Goal: Information Seeking & Learning: Learn about a topic

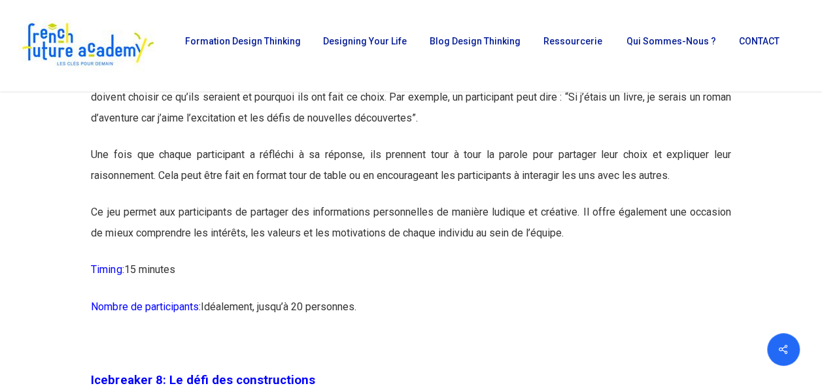
scroll to position [3334, 0]
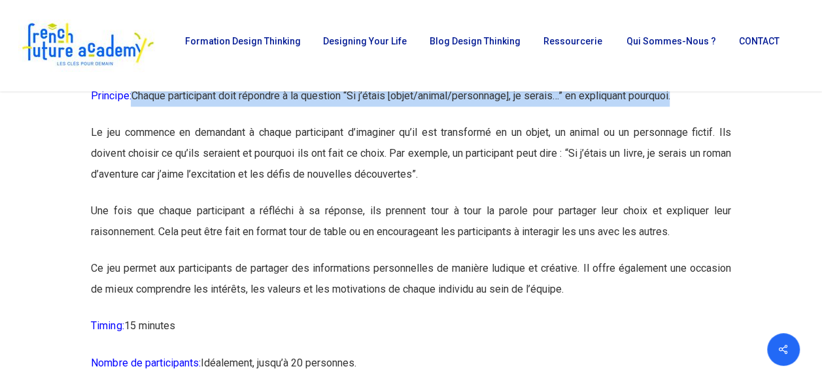
drag, startPoint x: 135, startPoint y: 139, endPoint x: 696, endPoint y: 135, distance: 561.0
click at [696, 122] on p "Principe: Chaque participant doit répondre à la question “Si j’étais [objet/ani…" at bounding box center [410, 104] width 639 height 37
copy p "Chaque participant doit répondre à la question “Si j’étais [objet/animal/person…"
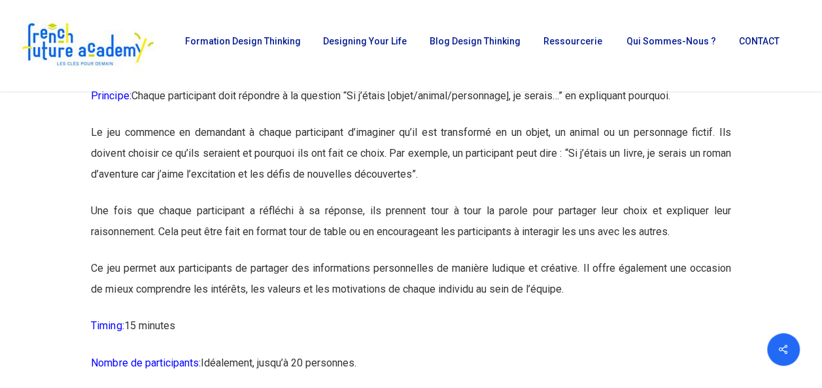
click at [475, 201] on p "Le jeu commence en demandant à chaque participant d’imaginer qu’il est transfor…" at bounding box center [410, 161] width 639 height 78
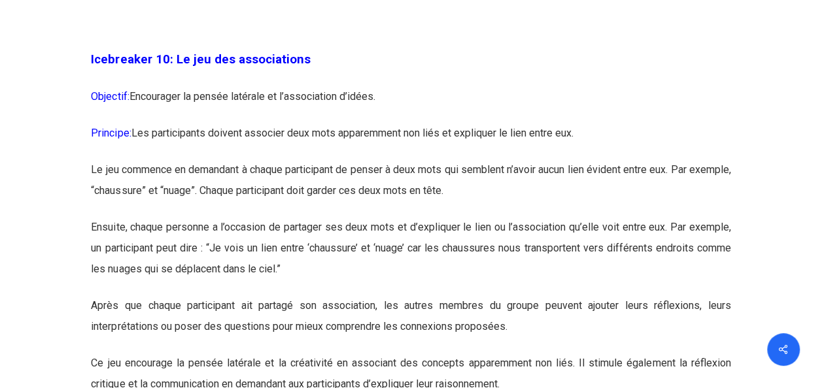
scroll to position [4707, 0]
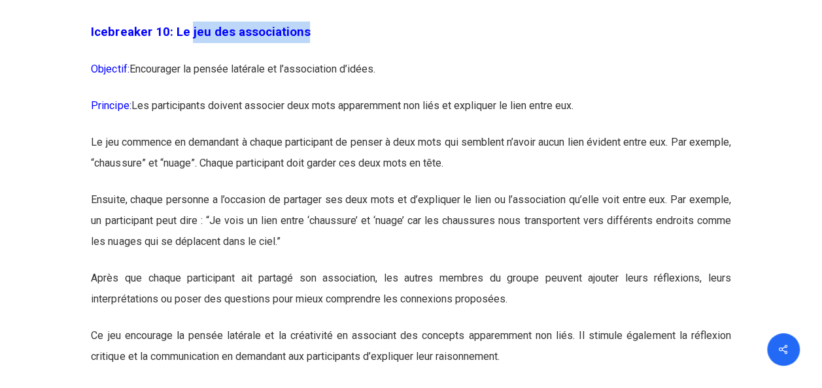
drag, startPoint x: 188, startPoint y: 73, endPoint x: 309, endPoint y: 70, distance: 120.3
click at [309, 59] on p "Icebreaker 10: Le jeu des associations" at bounding box center [410, 40] width 639 height 37
copy span "jeu des associations"
click at [210, 132] on p "Principe: Les participants doivent associer deux mots apparemment non liés et e…" at bounding box center [410, 113] width 639 height 37
click at [160, 132] on p "Principe: Les participants doivent associer deux mots apparemment non liés et e…" at bounding box center [410, 113] width 639 height 37
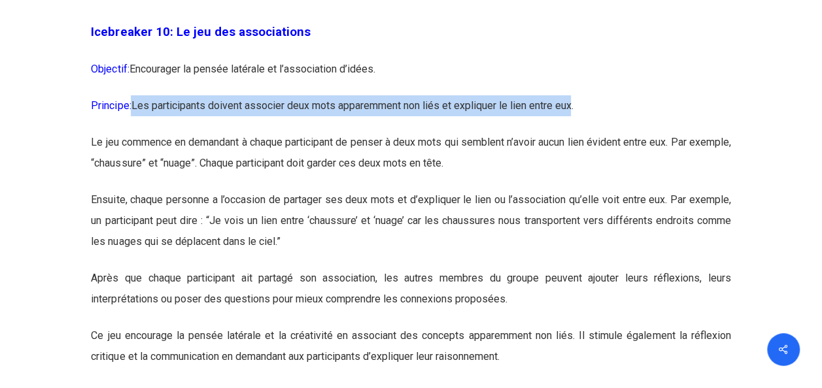
drag, startPoint x: 134, startPoint y: 150, endPoint x: 578, endPoint y: 146, distance: 443.9
click at [578, 132] on p "Principe: Les participants doivent associer deux mots apparemment non liés et e…" at bounding box center [410, 113] width 639 height 37
copy p "Les participants doivent associer deux mots apparemment non liés et expliquer l…"
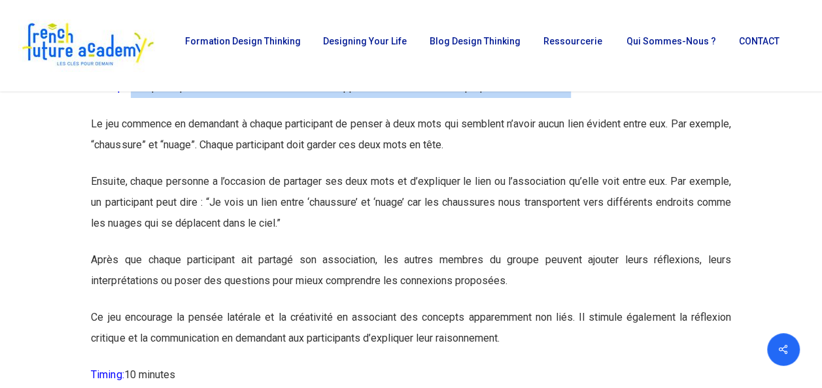
scroll to position [4642, 0]
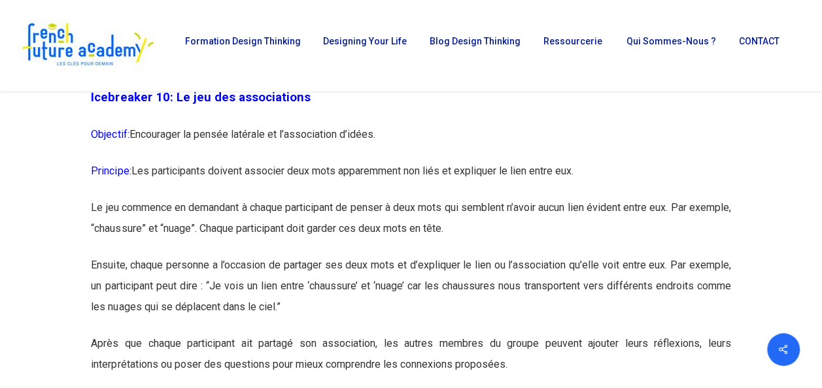
click at [421, 161] on p "Objectif: Encourager la pensée latérale et l’association d’idées." at bounding box center [410, 142] width 639 height 37
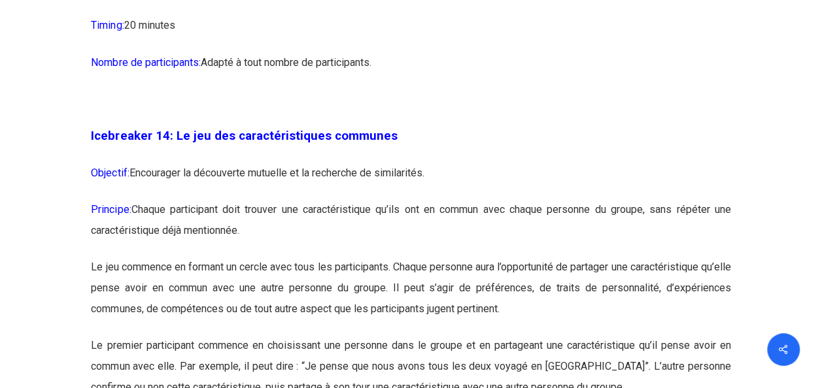
scroll to position [6211, 0]
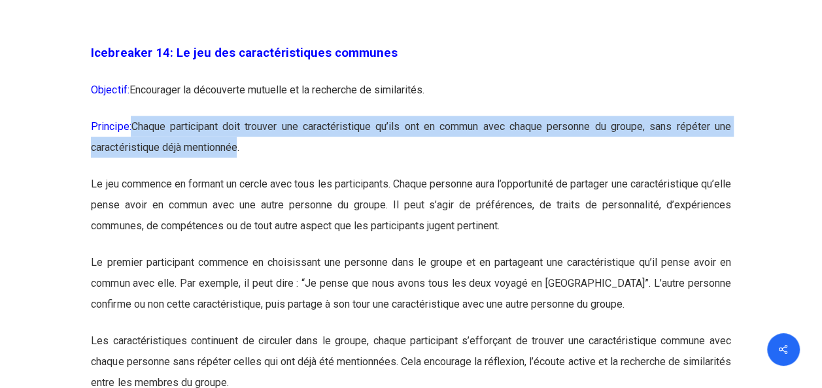
drag, startPoint x: 239, startPoint y: 191, endPoint x: 136, endPoint y: 169, distance: 105.5
click at [136, 169] on p "Principe: Chaque participant doit trouver une caractéristique qu’ils ont en com…" at bounding box center [410, 145] width 639 height 58
copy p "Chaque participant doit trouver une caractéristique qu’ils ont en commun avec c…"
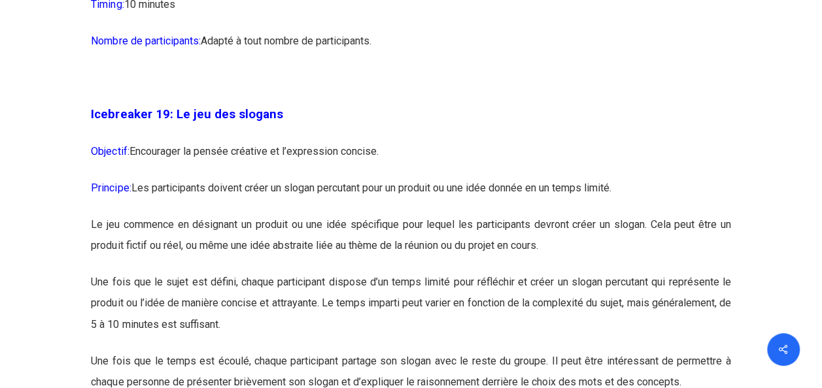
scroll to position [8303, 0]
drag, startPoint x: 172, startPoint y: 162, endPoint x: 223, endPoint y: 161, distance: 51.0
click at [174, 121] on strong "Icebreaker 19: Le jeu des slogans" at bounding box center [187, 114] width 192 height 14
click at [448, 103] on p at bounding box center [410, 85] width 639 height 37
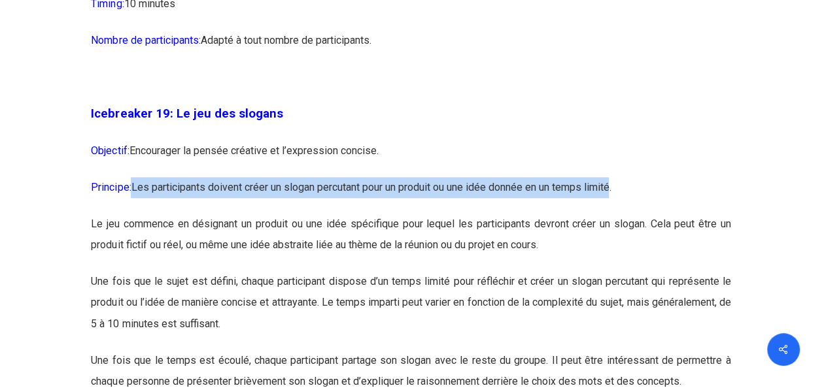
drag, startPoint x: 133, startPoint y: 233, endPoint x: 622, endPoint y: 239, distance: 488.4
click at [622, 214] on p "Principe: Les participants doivent créer un slogan percutant pour un produit ou…" at bounding box center [410, 195] width 639 height 37
copy p "Les participants doivent créer un slogan percutant pour un produit ou une idée …"
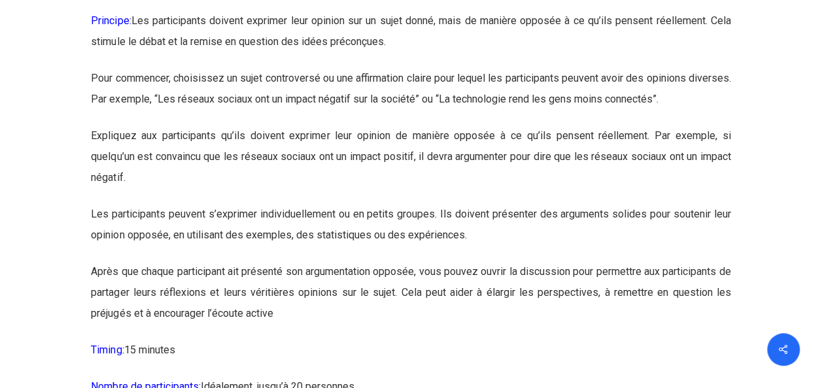
scroll to position [9885, 0]
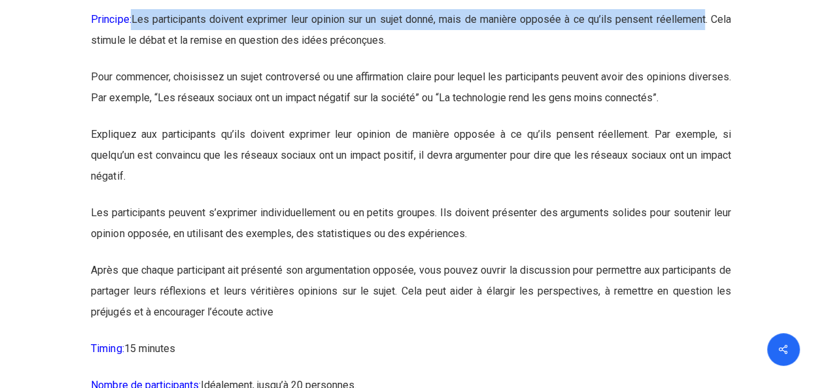
drag, startPoint x: 135, startPoint y: 88, endPoint x: 702, endPoint y: 89, distance: 567.5
click at [702, 67] on p "Principe: Les participants doivent exprimer leur opinion sur un sujet donné, ma…" at bounding box center [410, 38] width 639 height 58
copy p "Les participants doivent exprimer leur opinion sur un sujet donné, mais de mani…"
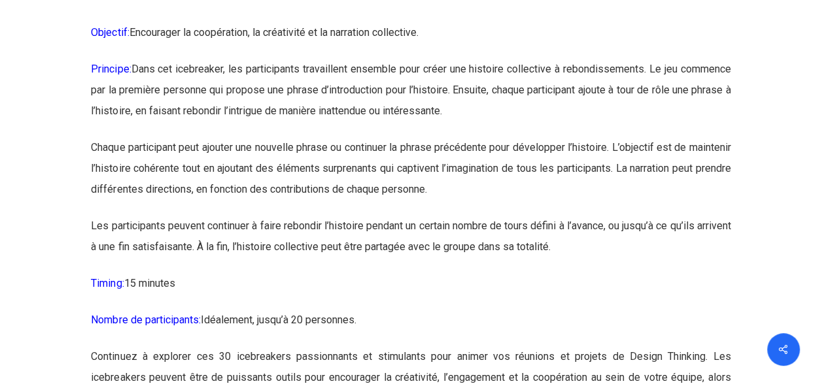
scroll to position [13154, 0]
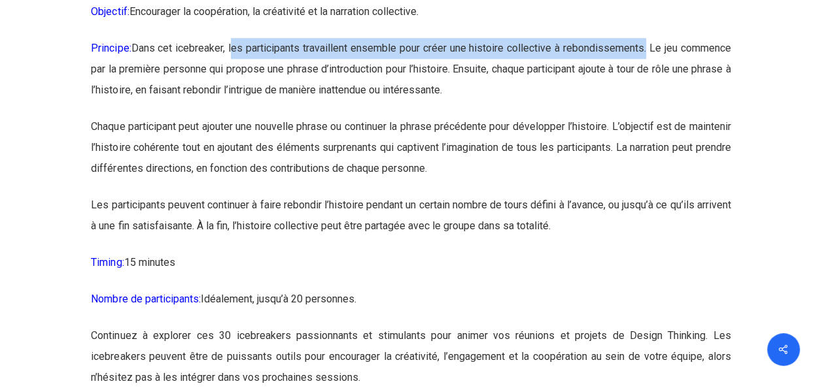
drag, startPoint x: 231, startPoint y: 115, endPoint x: 643, endPoint y: 117, distance: 411.2
click at [643, 116] on p "Principe: Dans cet icebreaker, les participants travaillent ensemble pour créer…" at bounding box center [410, 77] width 639 height 78
copy p "les participants travaillent ensemble pour créer une histoire collective à rebo…"
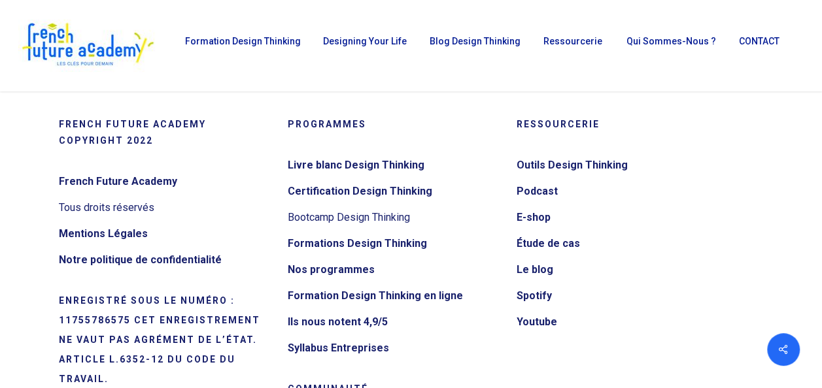
scroll to position [13939, 0]
